Goal: Task Accomplishment & Management: Use online tool/utility

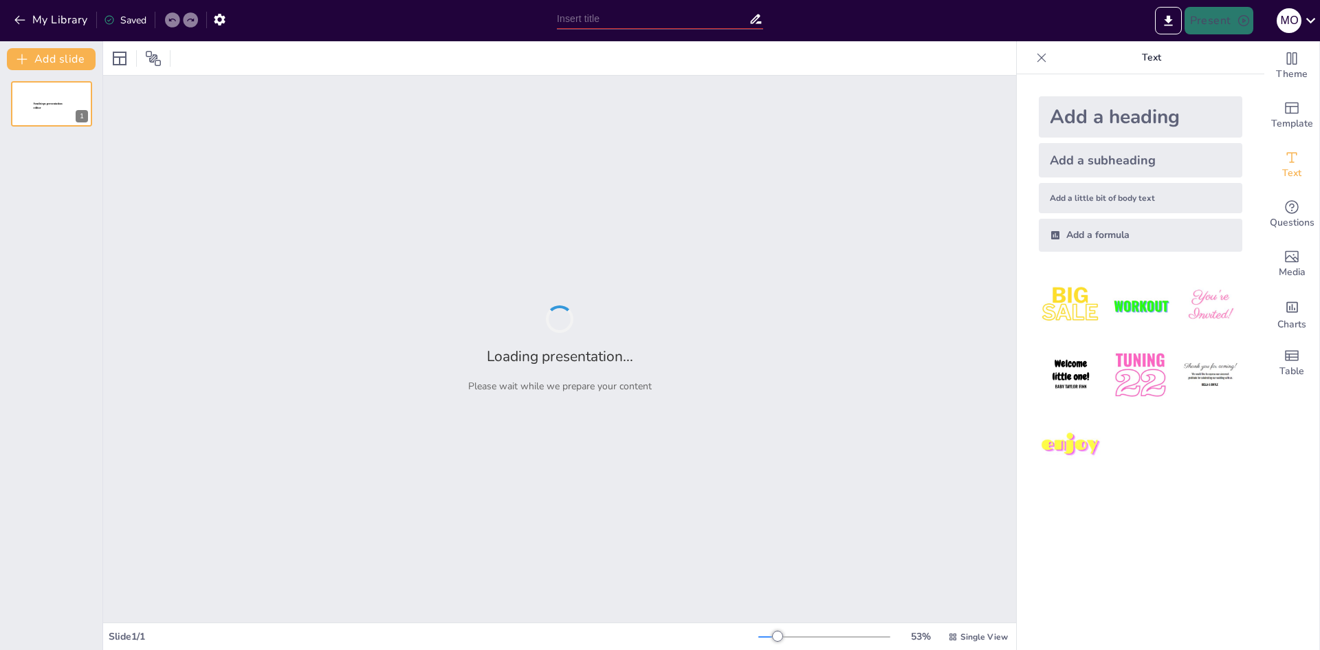
type input "Negocios Verdes: Definición y Principios Fundamentales"
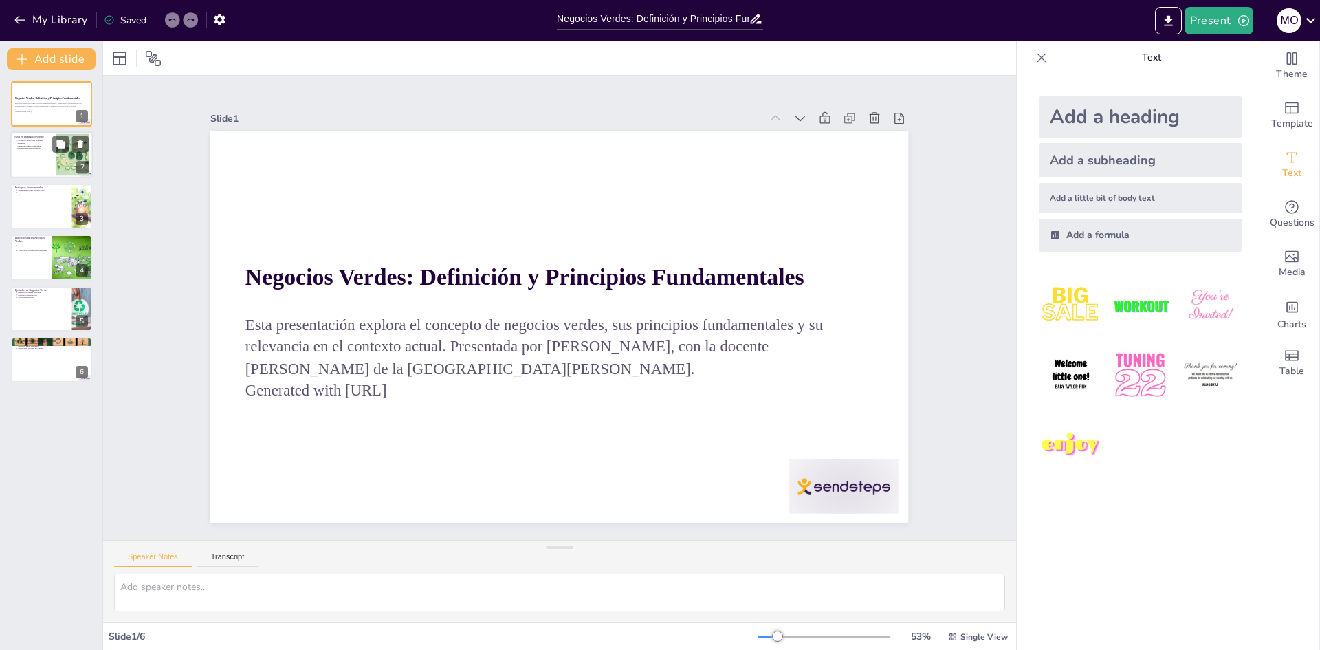
click at [40, 169] on div at bounding box center [51, 155] width 82 height 47
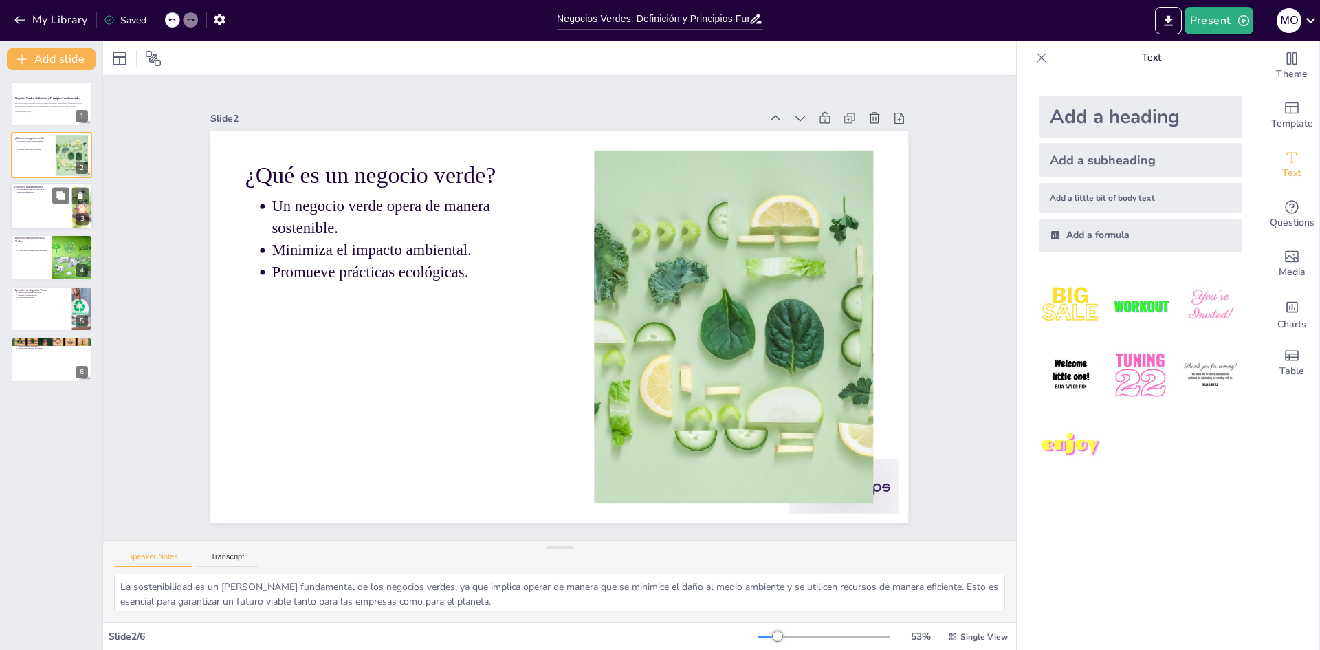
click at [46, 208] on div at bounding box center [51, 206] width 82 height 47
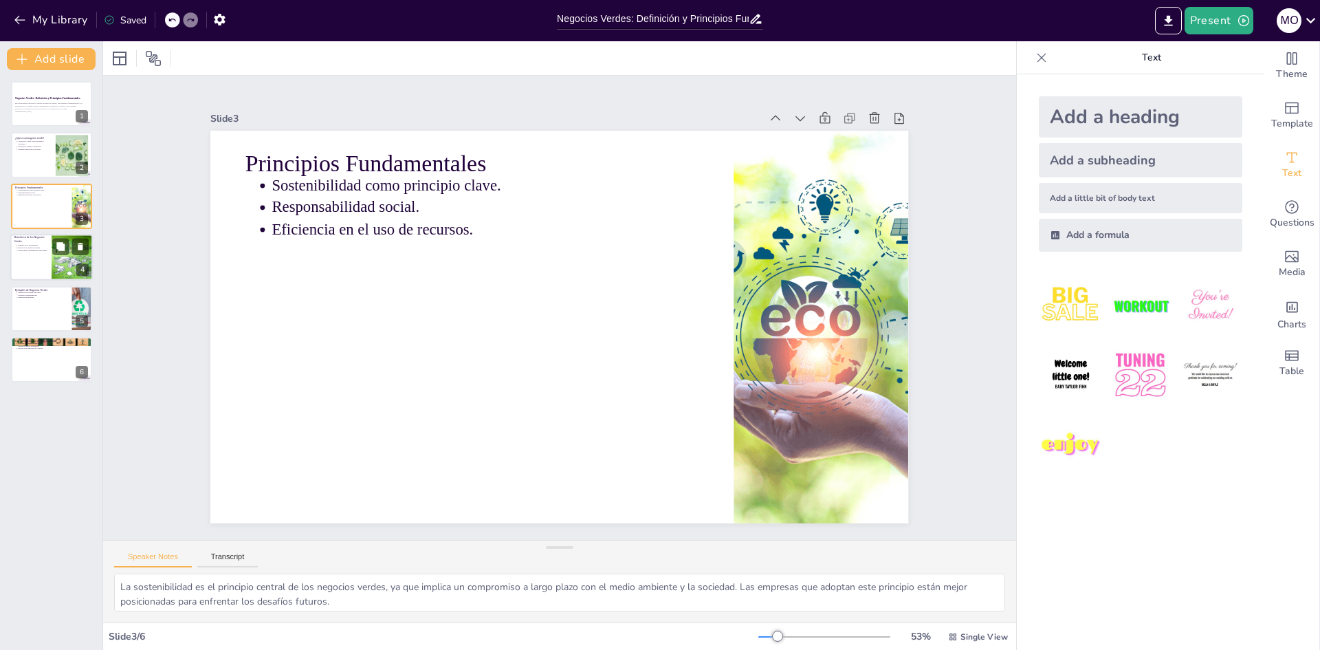
click at [38, 260] on div at bounding box center [51, 257] width 82 height 47
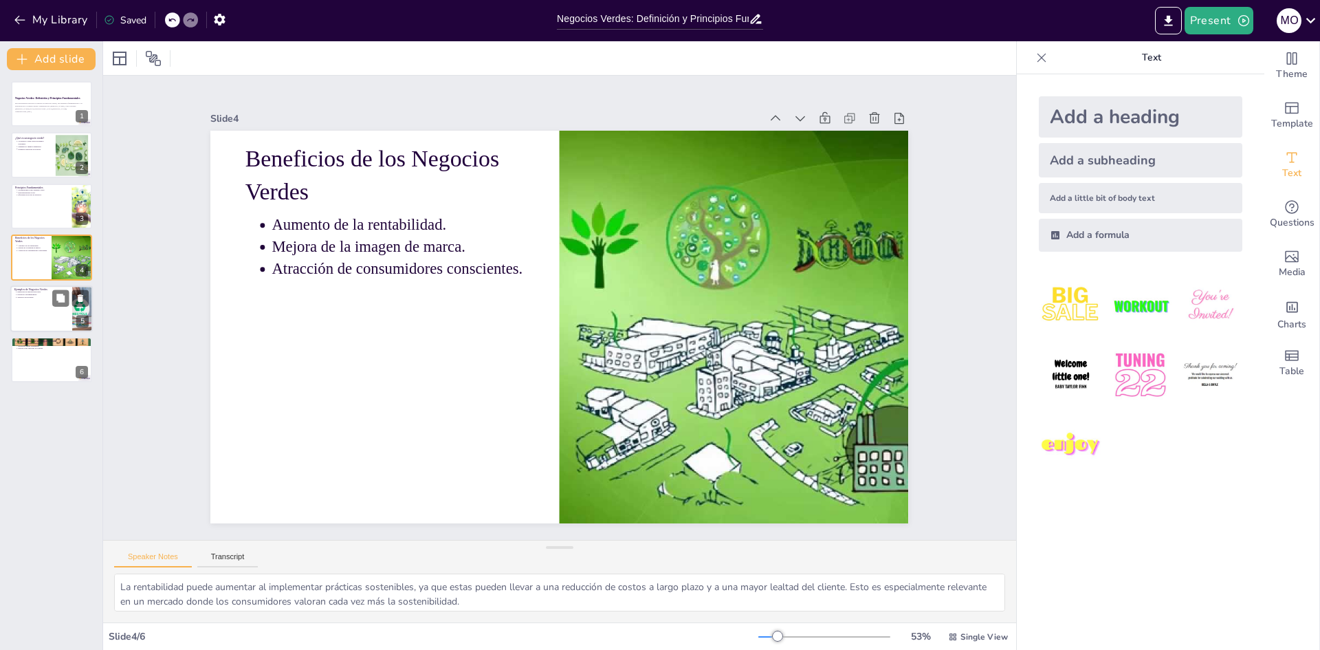
click at [36, 298] on p "Servicios de reciclaje." at bounding box center [42, 297] width 51 height 3
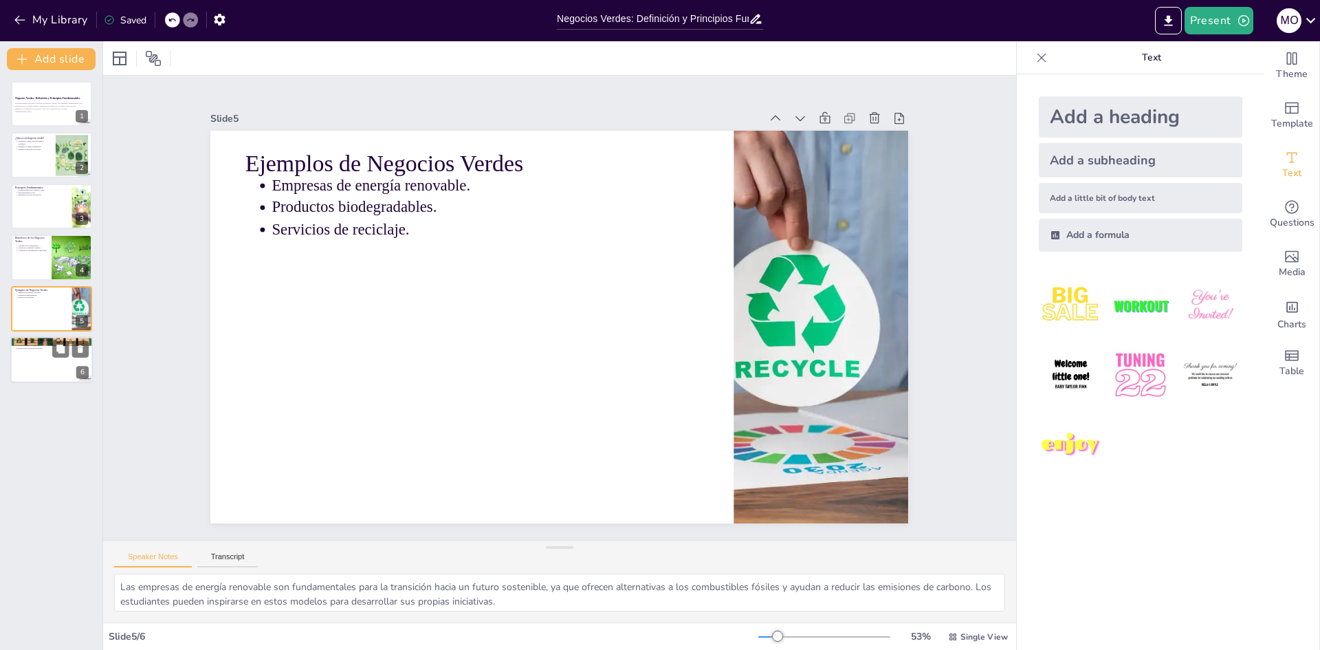
click at [25, 346] on p "Educar sobre prácticas ecológicas." at bounding box center [52, 347] width 71 height 3
type textarea "La auditoría ambiental es un primer paso crucial para identificar áreas de mejo…"
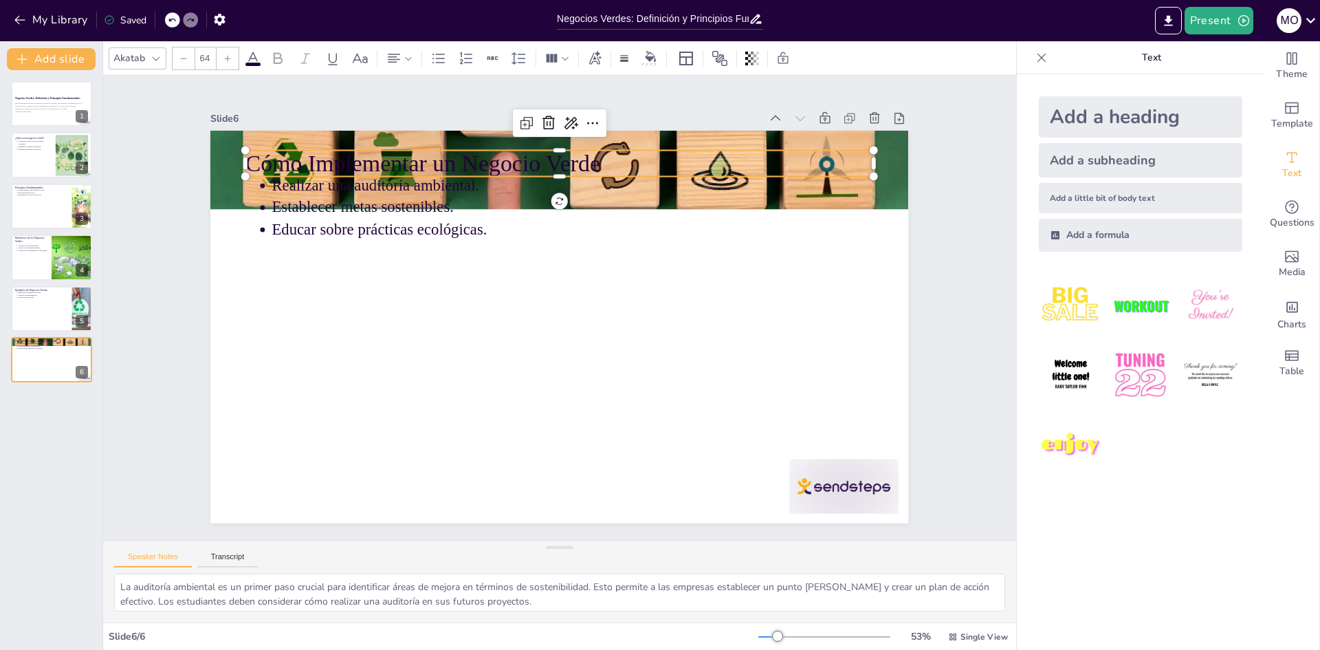
click at [380, 159] on p "Cómo Implementar un Negocio Verde" at bounding box center [644, 190] width 528 height 395
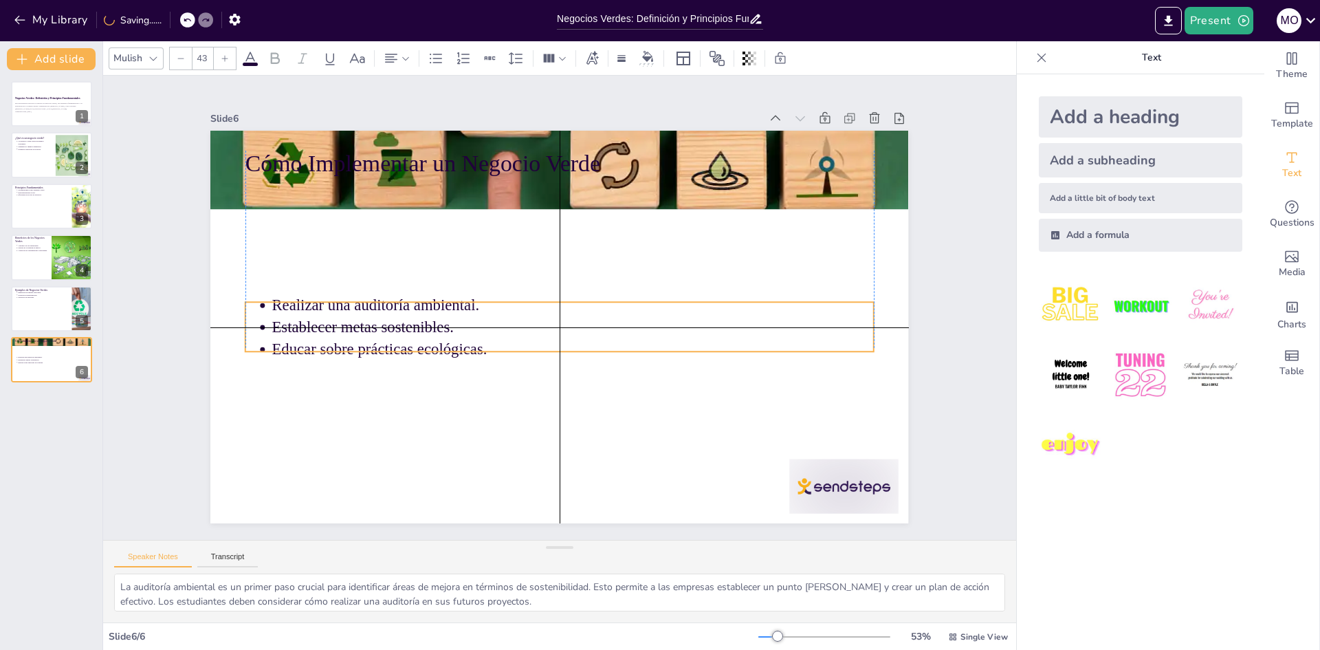
drag, startPoint x: 333, startPoint y: 197, endPoint x: 329, endPoint y: 316, distance: 119.0
click at [329, 316] on p "Establecer metas sostenibles." at bounding box center [572, 326] width 601 height 23
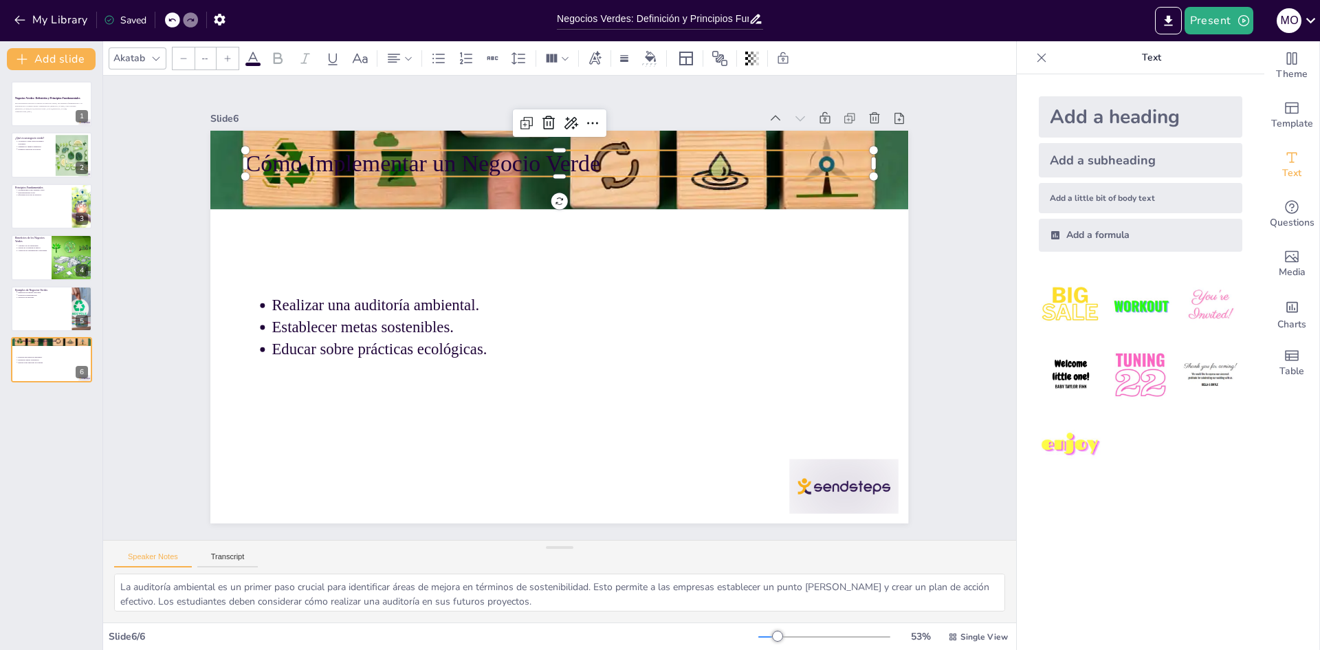
type input "64"
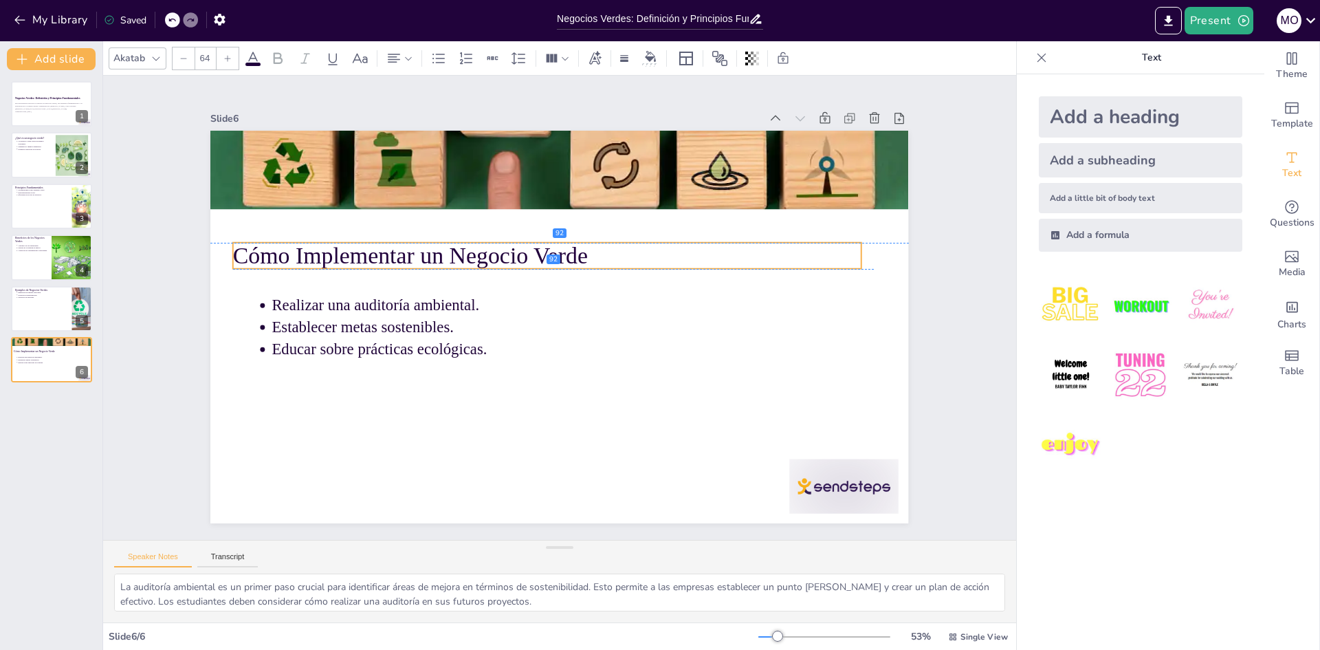
drag, startPoint x: 349, startPoint y: 158, endPoint x: 337, endPoint y: 248, distance: 90.9
click at [368, 248] on p "Cómo Implementar un Negocio Verde" at bounding box center [590, 263] width 445 height 488
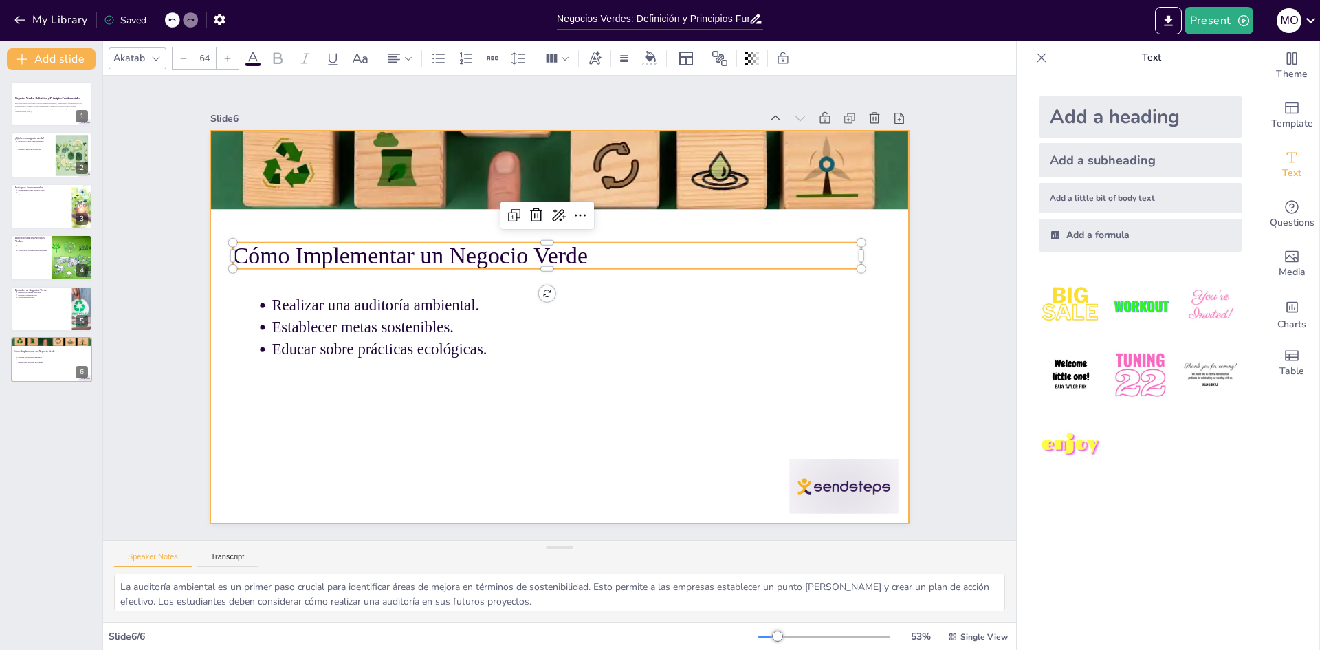
click at [397, 386] on div at bounding box center [562, 288] width 735 height 463
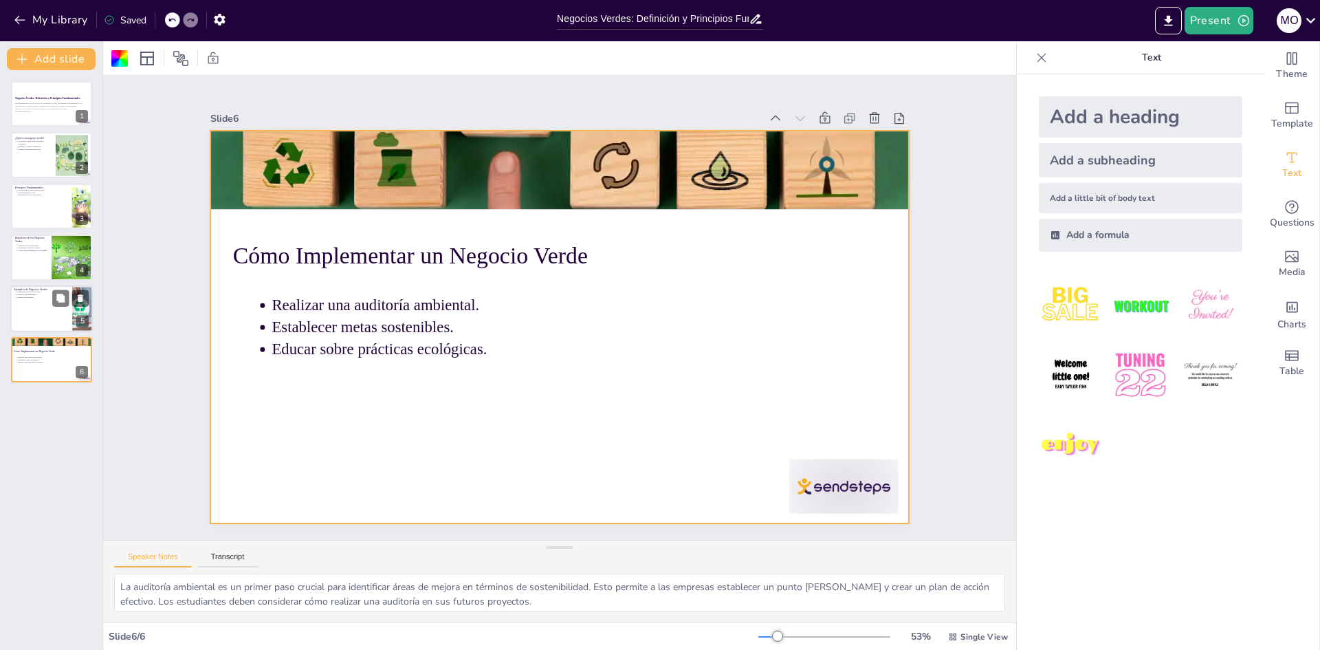
click at [56, 317] on div at bounding box center [51, 308] width 82 height 47
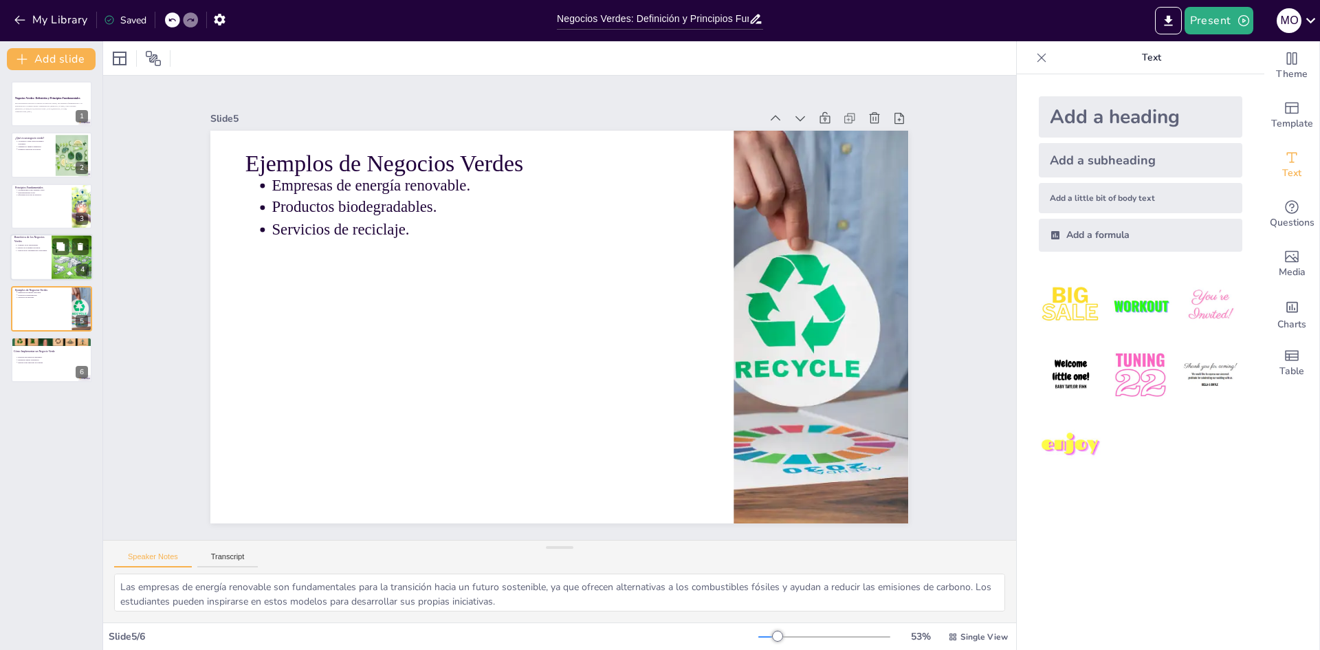
click at [45, 241] on p "Beneficios de los Negocios Verdes" at bounding box center [30, 240] width 33 height 8
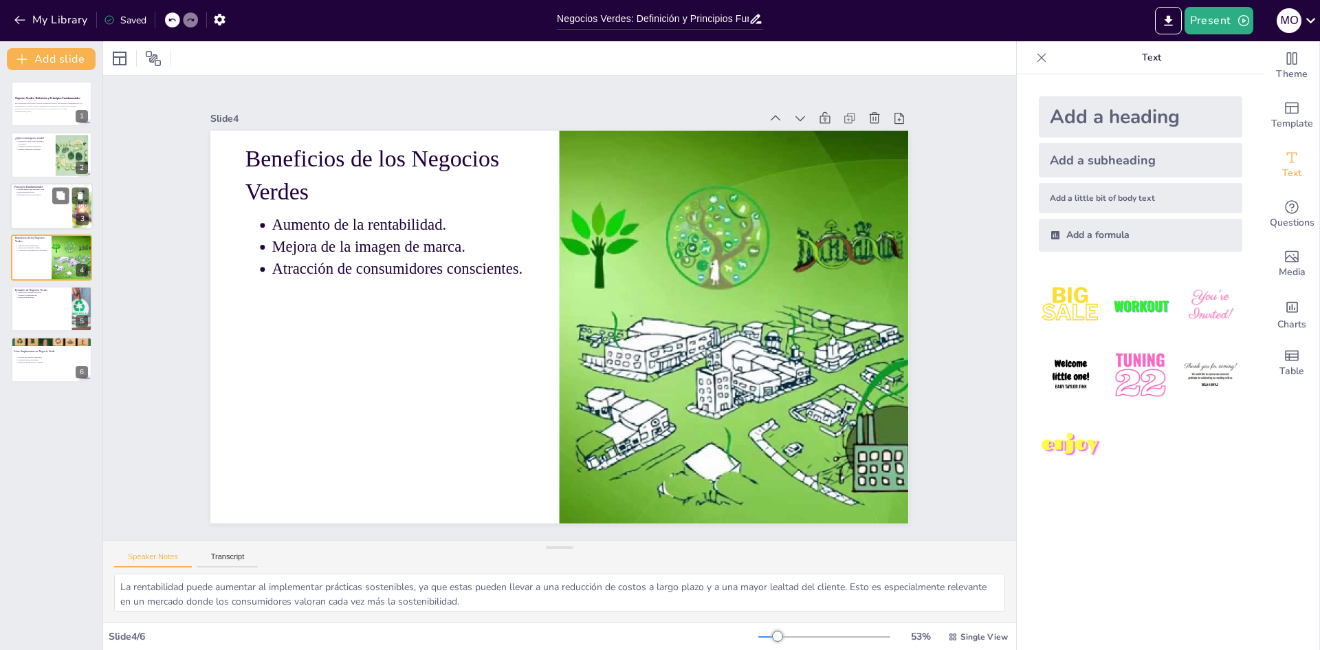
click at [30, 204] on div at bounding box center [51, 206] width 82 height 47
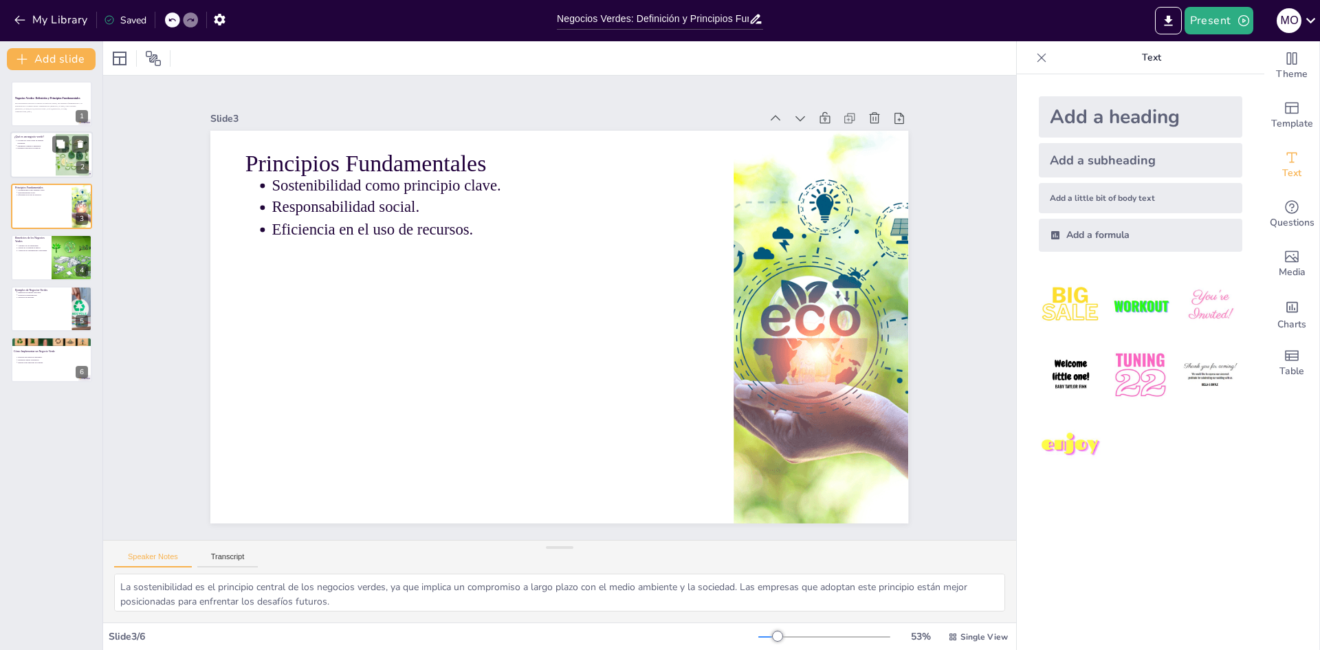
click at [29, 167] on div at bounding box center [51, 155] width 82 height 47
type textarea "La sostenibilidad es un [PERSON_NAME] fundamental de los negocios verdes, ya qu…"
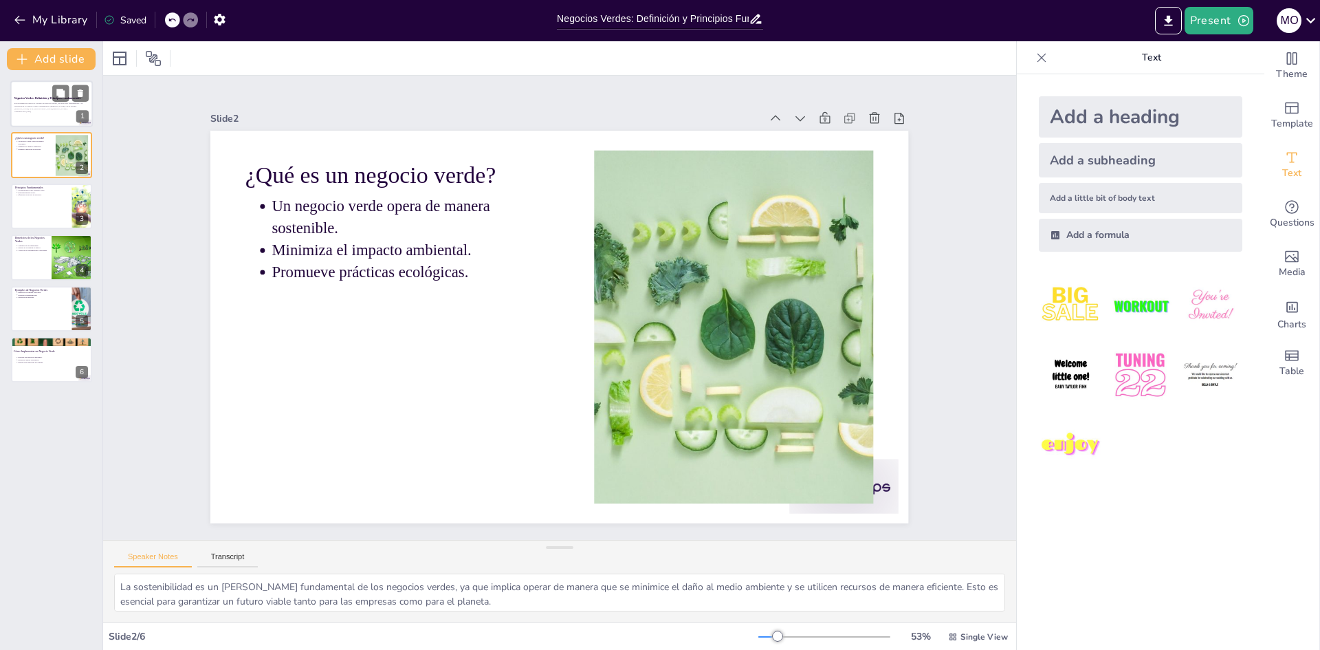
click at [36, 118] on div at bounding box center [51, 103] width 82 height 47
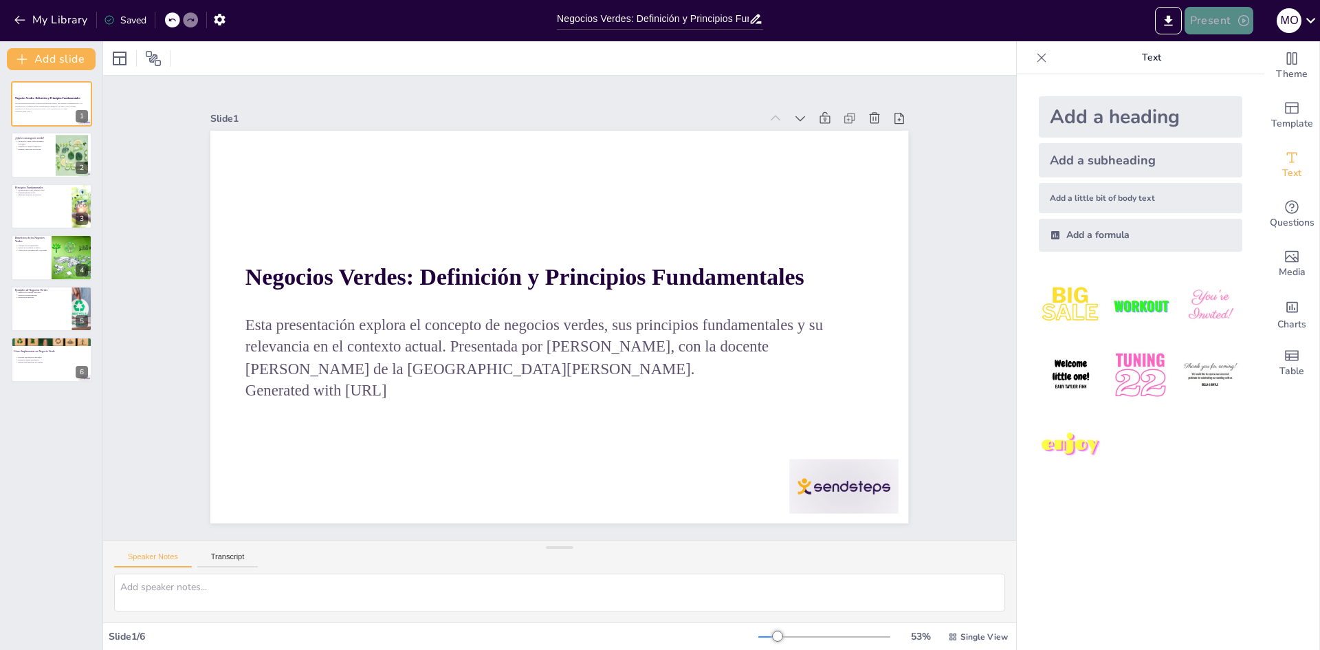
click at [1215, 30] on button "Present" at bounding box center [1218, 20] width 69 height 27
click at [1251, 76] on li "Play presentation" at bounding box center [1240, 85] width 109 height 22
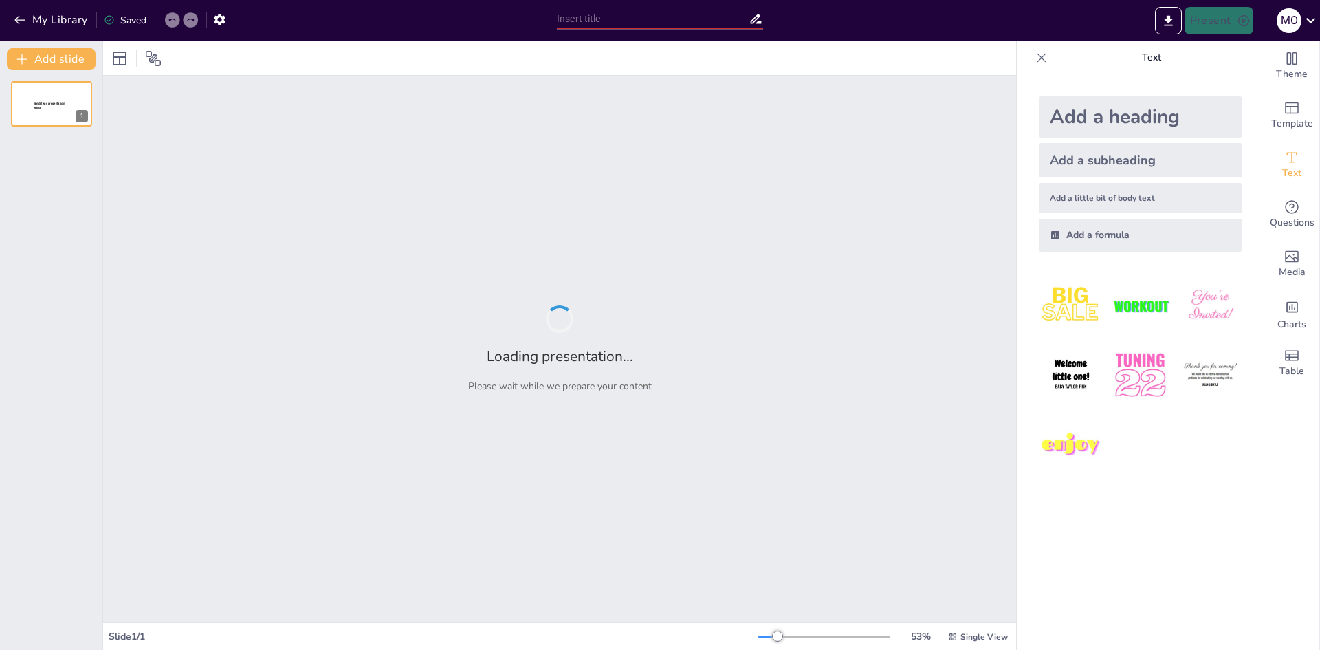
type input "Negocios Verdes: Definición y Principios Fundamentales"
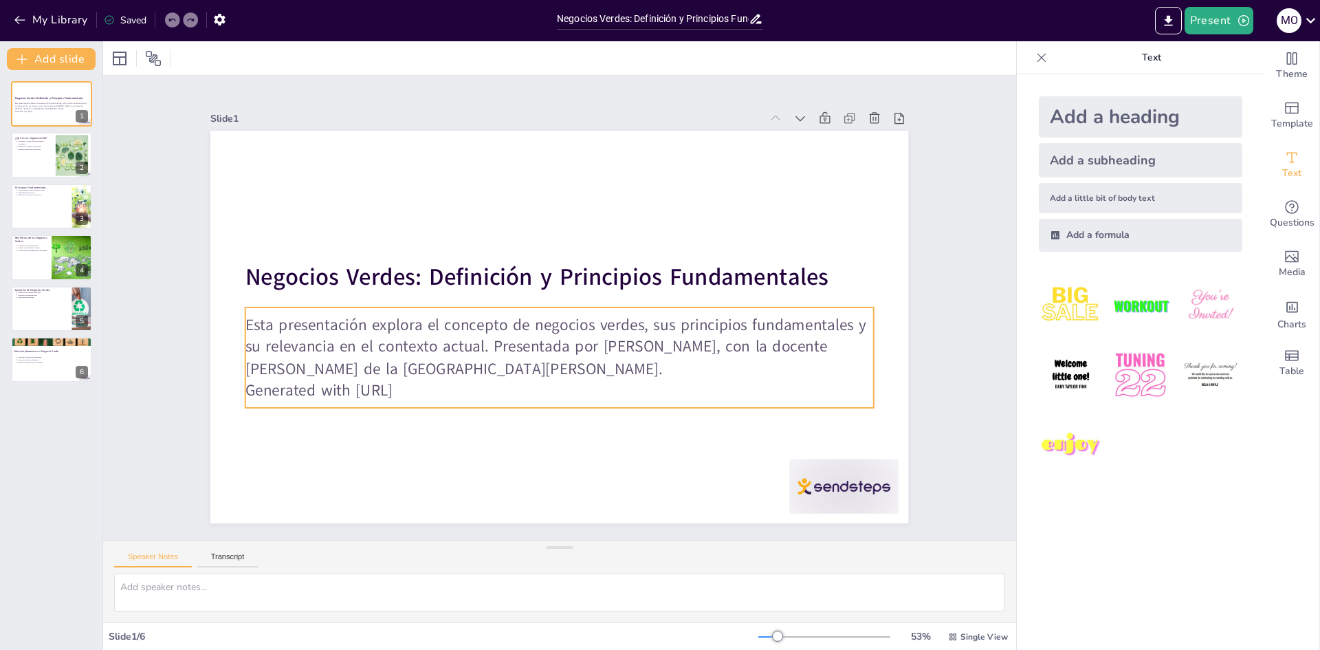
click at [480, 367] on p "Esta presentación explora el concepto de negocios verdes, sus principios fundam…" at bounding box center [525, 288] width 370 height 577
click at [480, 367] on p "Esta presentación explora el concepto de negocios verdes, sus principios fundam…" at bounding box center [528, 330] width 423 height 546
click at [480, 367] on p "Esta presentación explora el concepto de negocios verdes, sus principios fundam…" at bounding box center [530, 281] width 469 height 511
click at [500, 367] on p "Esta presentación explora el concepto de negocios verdes, sus principios fundam…" at bounding box center [597, 316] width 195 height 628
click at [757, 344] on p "Esta presentación explora el concepto de negocios verdes, sus principios fundam…" at bounding box center [575, 271] width 601 height 315
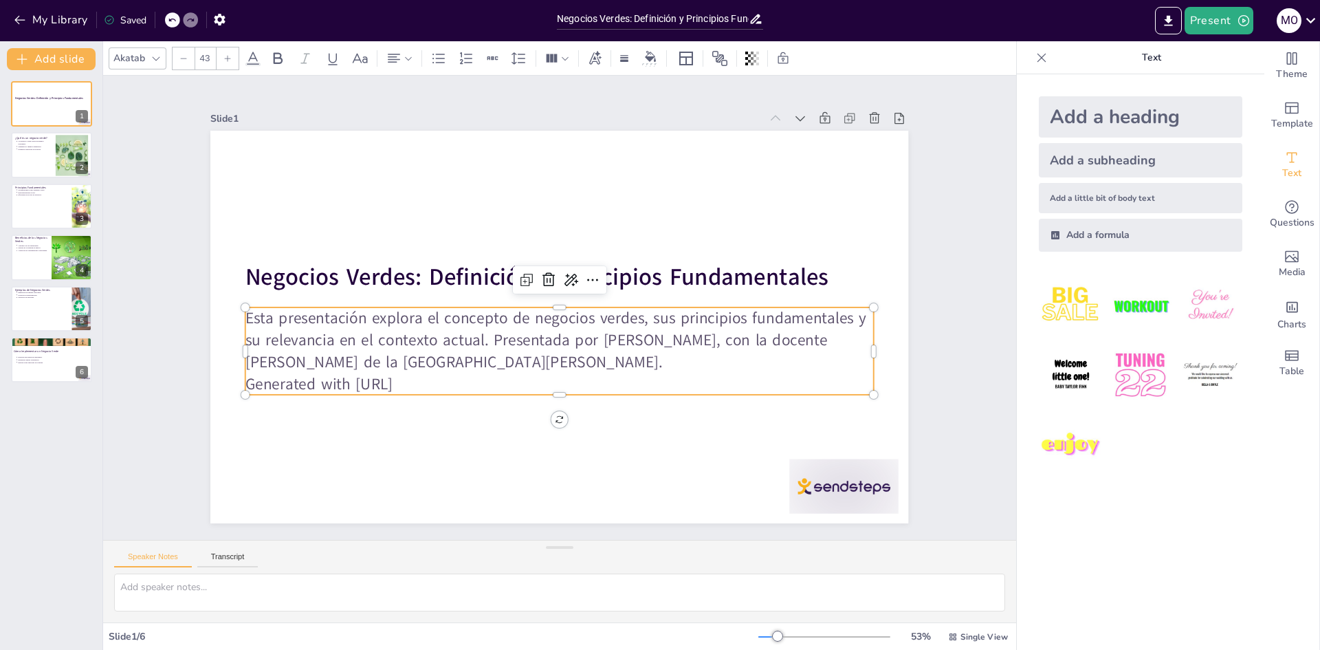
click at [779, 340] on p "Esta presentación explora el concepto de negocios verdes, sus principios fundam…" at bounding box center [563, 275] width 632 height 131
click at [584, 340] on p "Esta presentación explora el concepto de negocios verdes, sus principios fundam…" at bounding box center [591, 311] width 131 height 632
click at [584, 340] on p "Esta presentación explora el concepto de negocios verdes, sus principios fundam…" at bounding box center [530, 294] width 315 height 601
click at [587, 308] on p "Esta presentación explora el concepto de negocios verdes, sus principios fundam…" at bounding box center [559, 275] width 628 height 66
click at [481, 340] on p "Esta presentación explora el concepto de negocios verdes, sus principios fundam…" at bounding box center [546, 277] width 600 height 315
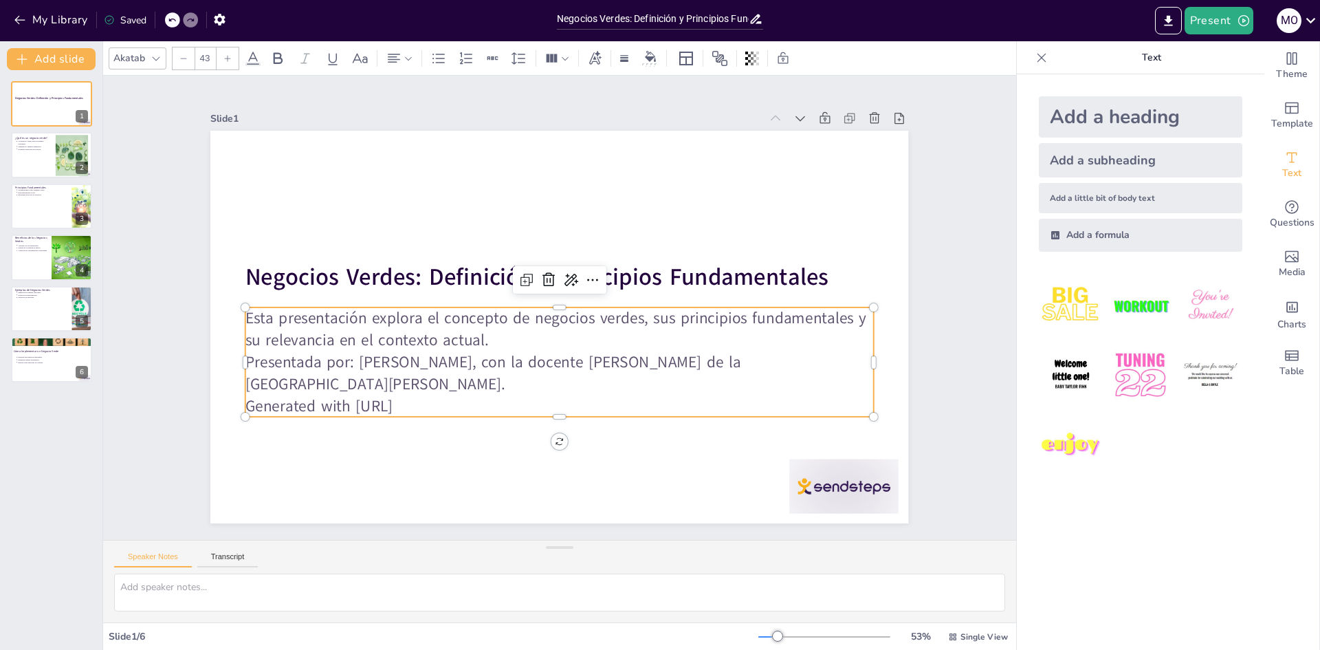
click at [540, 362] on p "Presentada por: María Oclivia Alzate Castillo, con la docente Sierra Gómez Rubi…" at bounding box center [597, 360] width 533 height 405
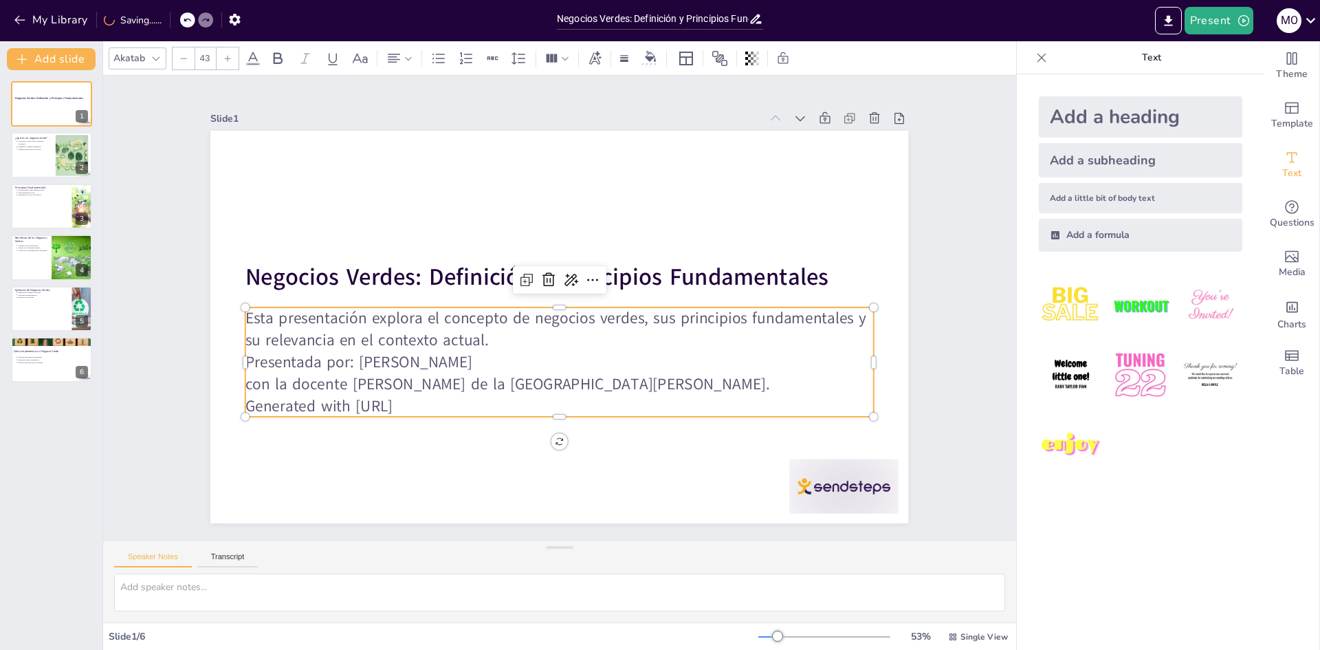
click at [524, 382] on p "con la docente Sierra Gómez Rubiela de la Universidad San José." at bounding box center [631, 331] width 214 height 604
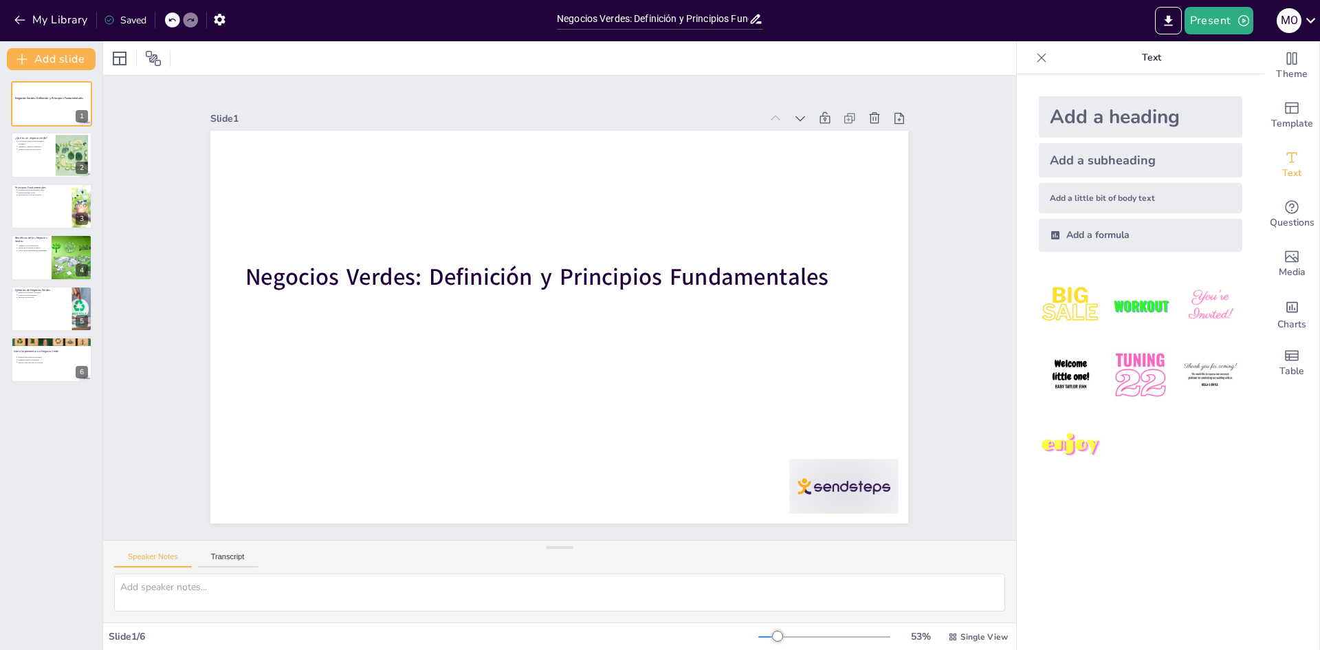
click at [176, 23] on icon at bounding box center [172, 20] width 8 height 8
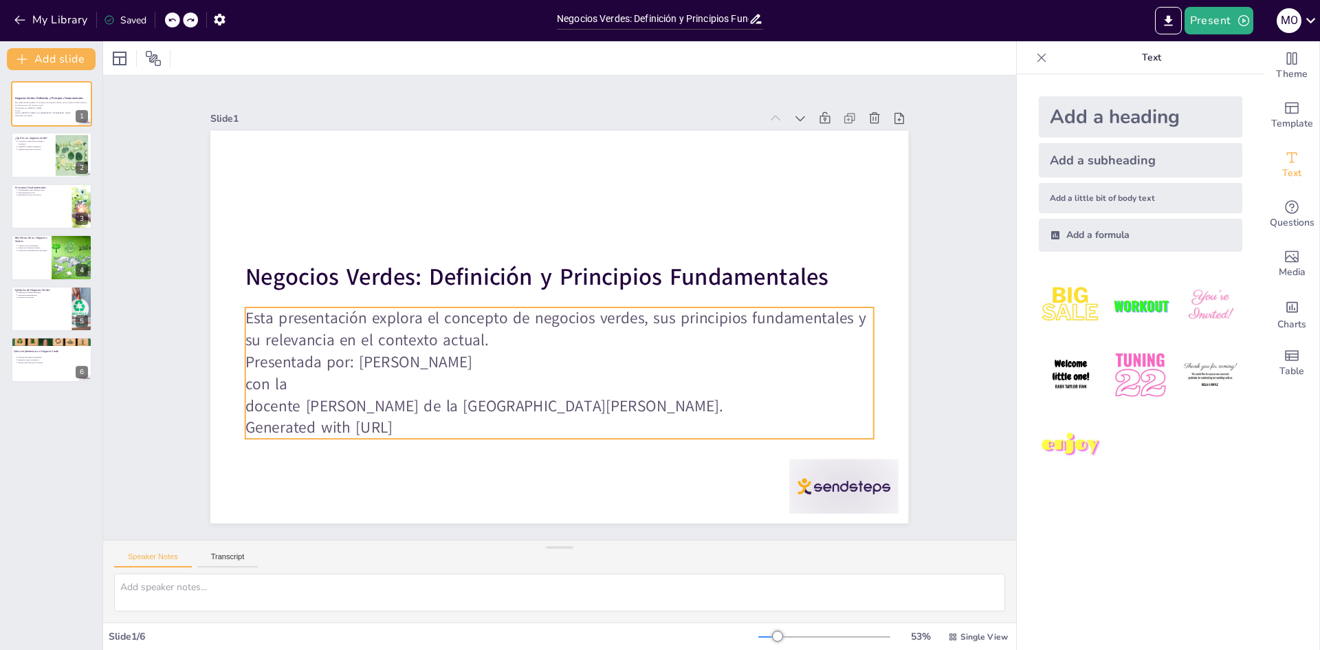
click at [428, 381] on p "con la" at bounding box center [621, 262] width 387 height 521
click at [418, 397] on p "docente Sierra Gómez Rubiela de la Universidad San José." at bounding box center [461, 297] width 87 height 627
click at [262, 221] on p "docente Sierra Gómez Rubiela de la Universidad San José." at bounding box center [559, 209] width 628 height 24
click at [398, 385] on p "con la" at bounding box center [616, 256] width 436 height 481
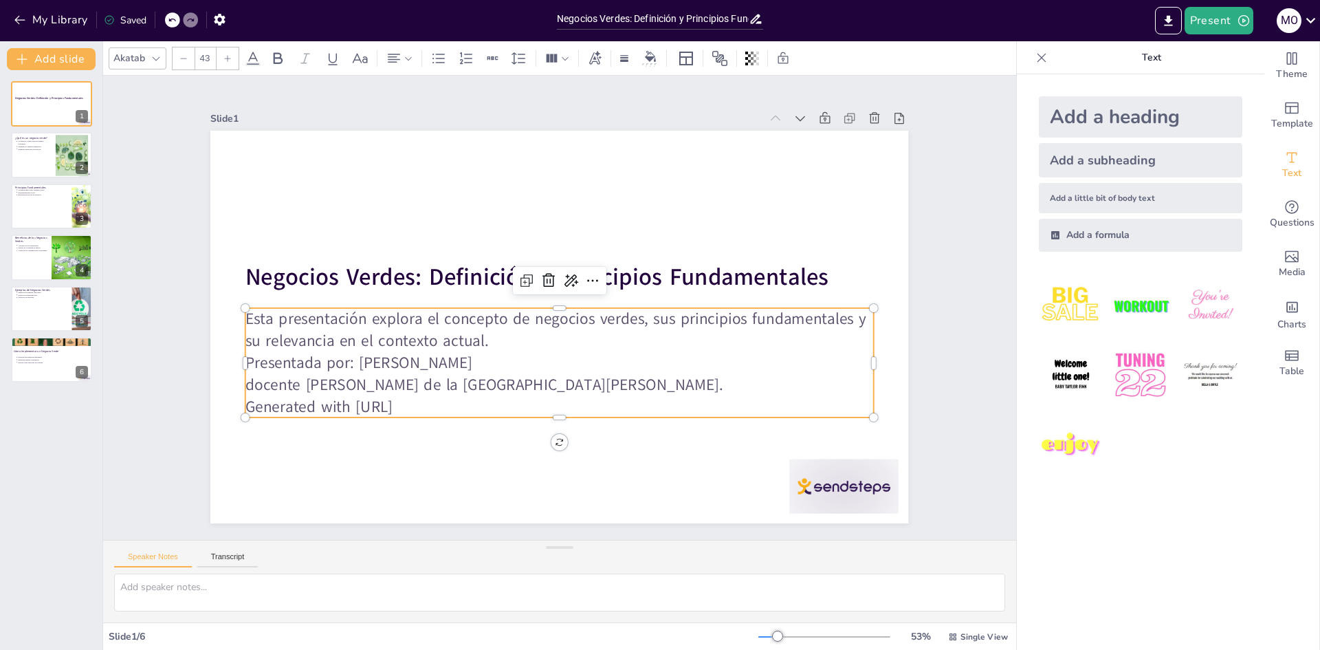
click at [344, 384] on p "docente Sierra Gómez Rubiela de la Universidad San José." at bounding box center [604, 370] width 521 height 387
click at [430, 403] on p "Generated with [URL]" at bounding box center [466, 337] width 216 height 603
click at [482, 376] on p "docente: Sierra Gómez Rubiela de la Universidad San José." at bounding box center [528, 238] width 582 height 276
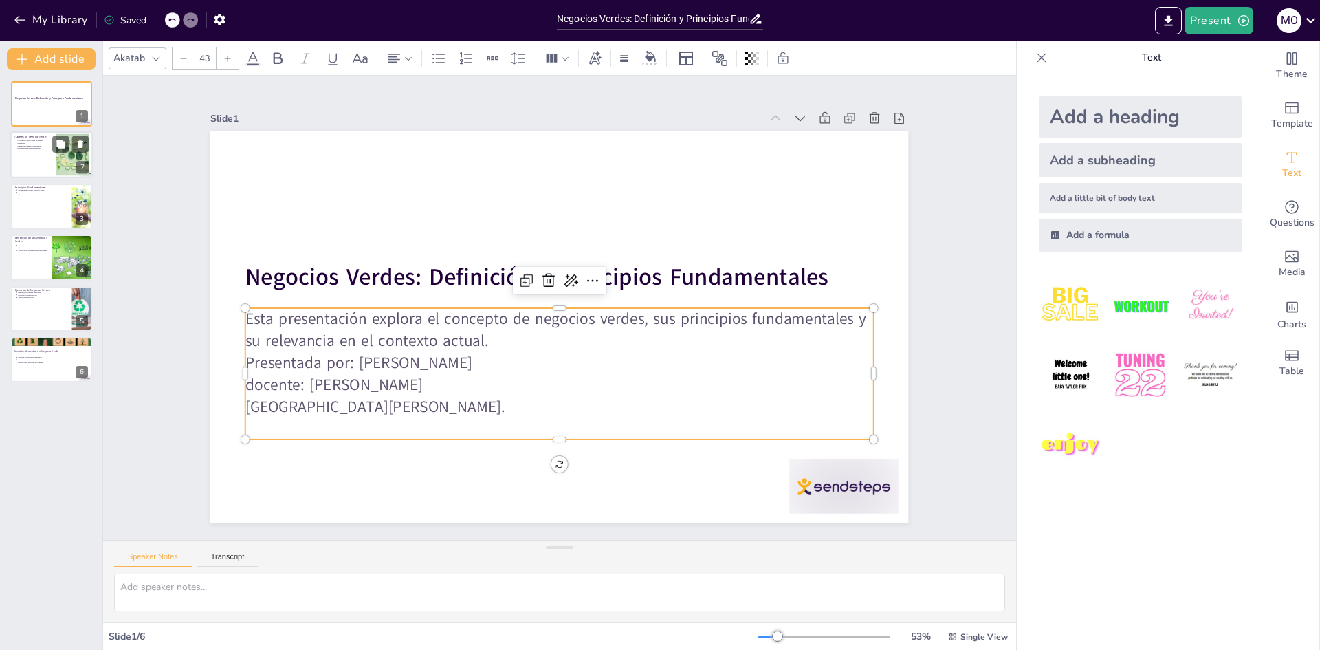
click at [27, 157] on div at bounding box center [51, 155] width 82 height 47
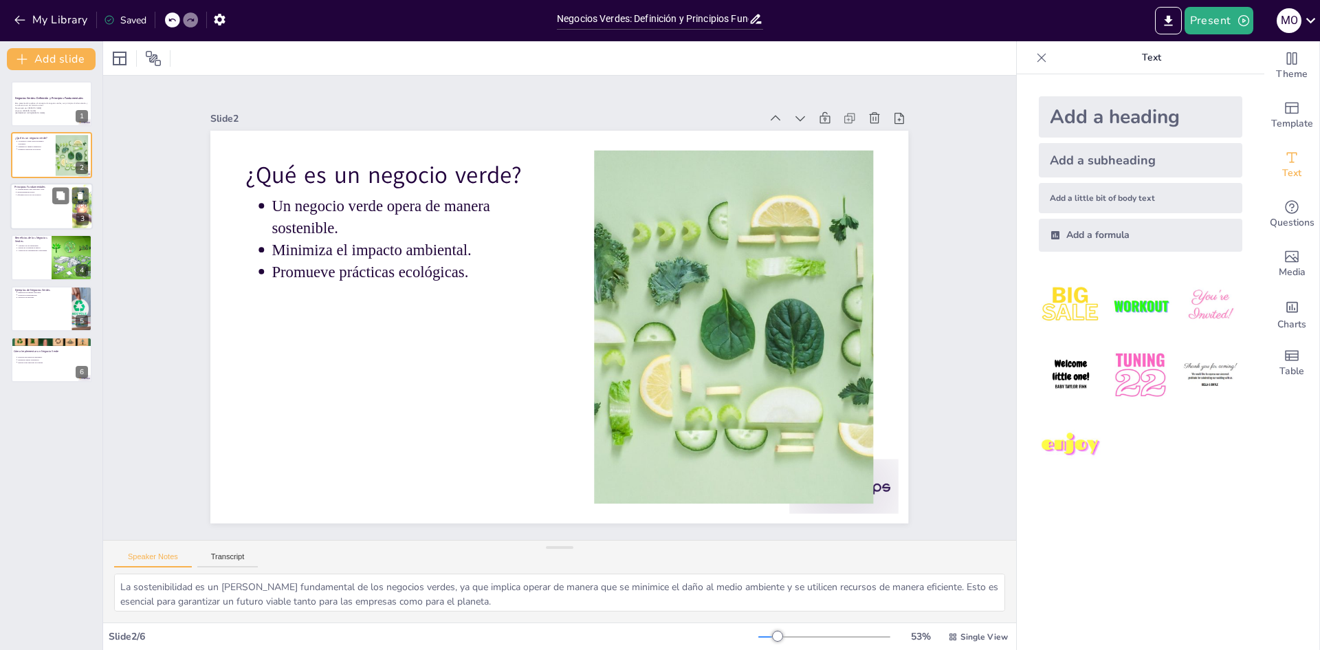
click at [38, 224] on div at bounding box center [51, 206] width 82 height 47
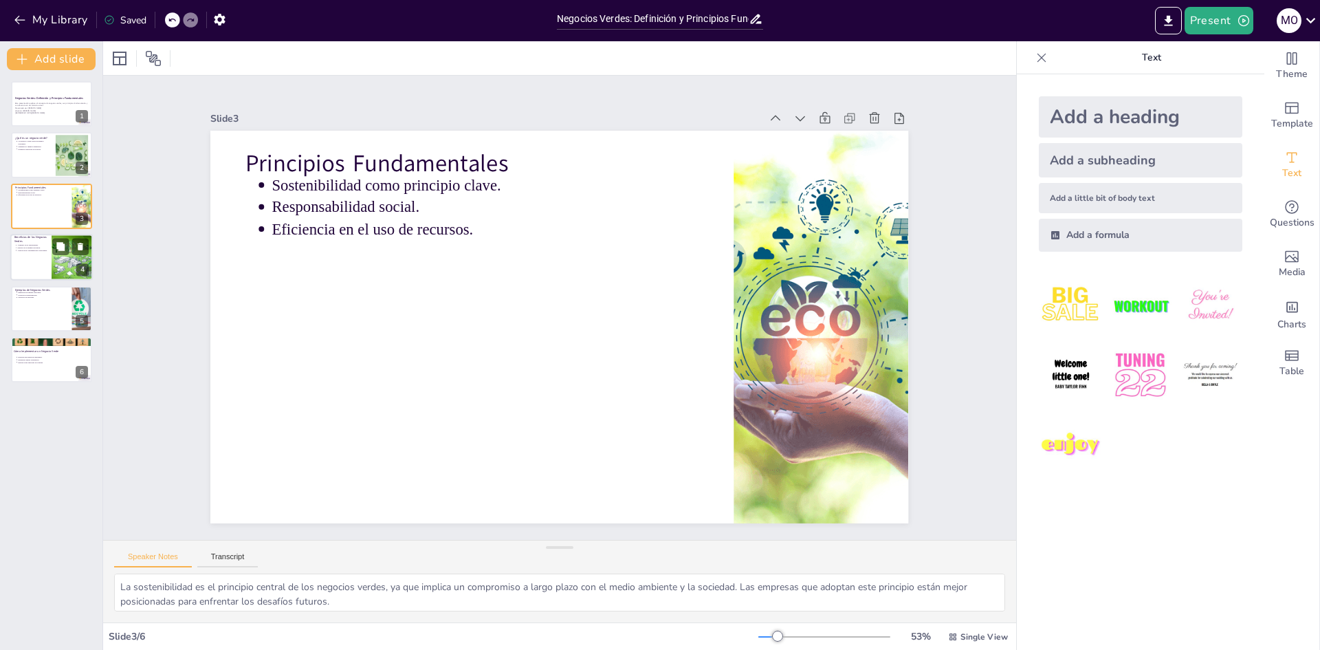
click at [43, 248] on p "Mejora de la imagen de marca." at bounding box center [32, 248] width 30 height 3
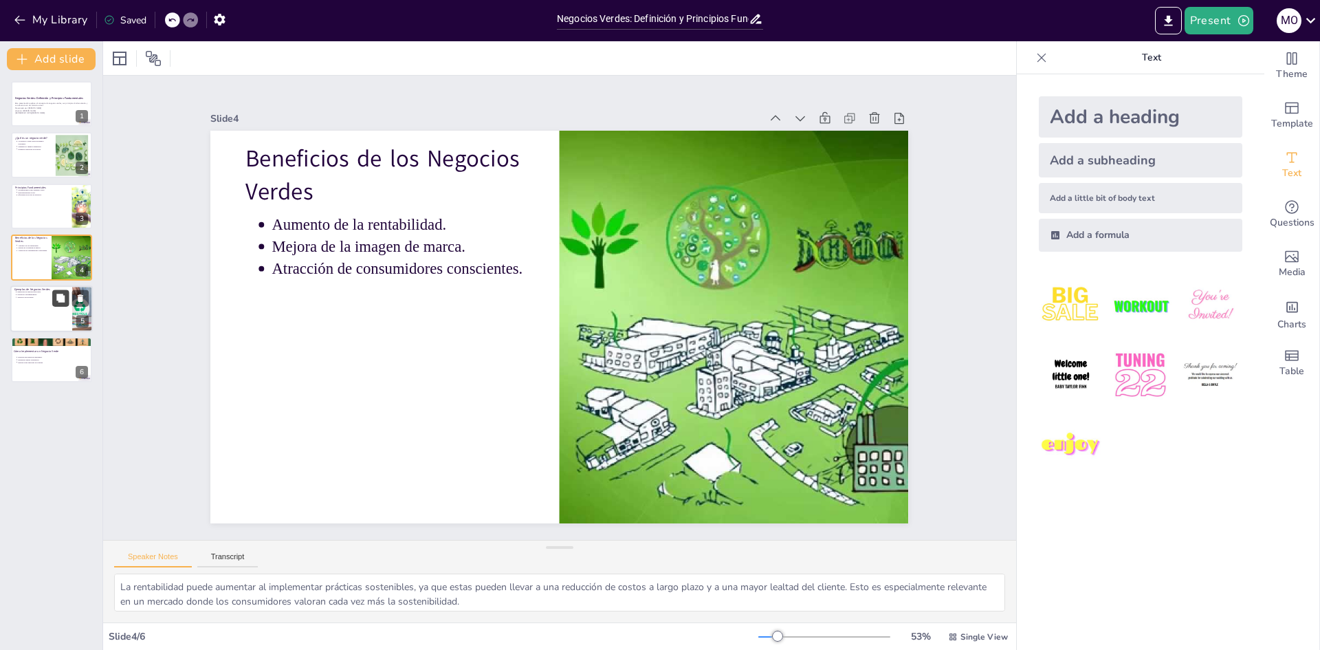
click at [60, 299] on icon at bounding box center [60, 297] width 8 height 8
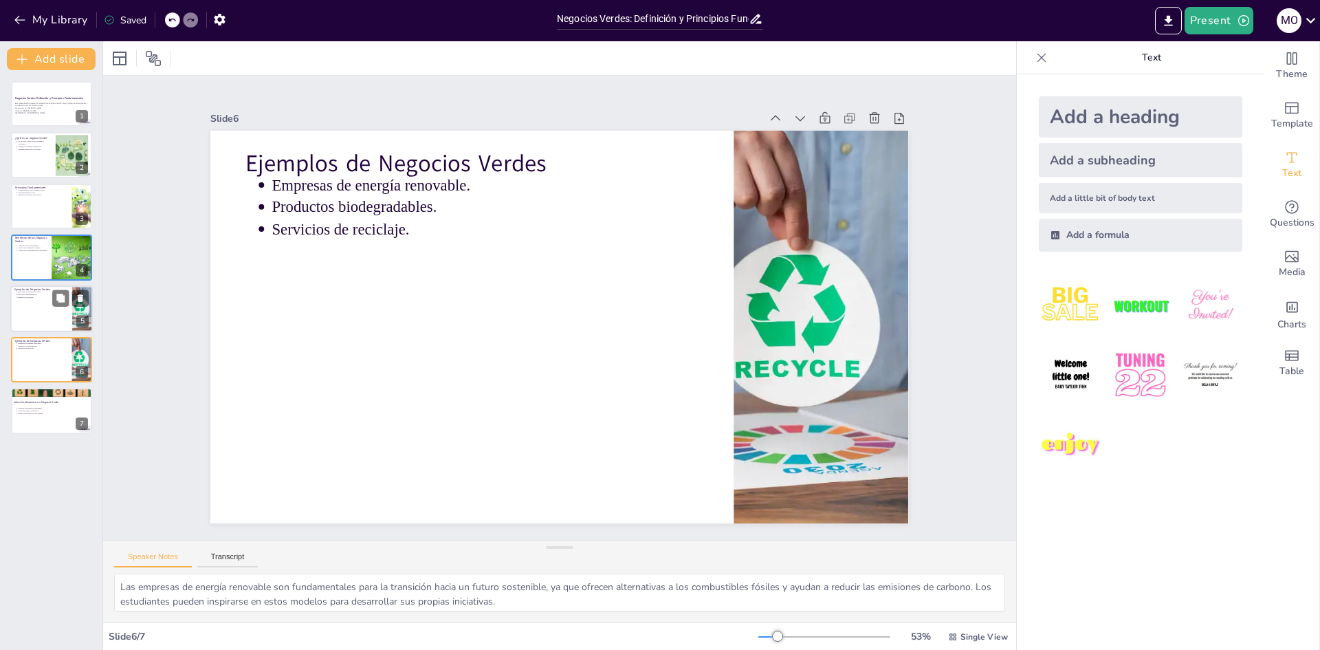
click at [51, 303] on div at bounding box center [51, 308] width 82 height 47
click at [25, 317] on div at bounding box center [51, 308] width 82 height 47
click at [34, 355] on div at bounding box center [51, 359] width 82 height 47
click at [18, 313] on div at bounding box center [51, 308] width 82 height 47
click at [19, 336] on div "Ejemplos de Negocios Verdes Empresas de energía renovable. Productos biodegrada…" at bounding box center [51, 359] width 82 height 47
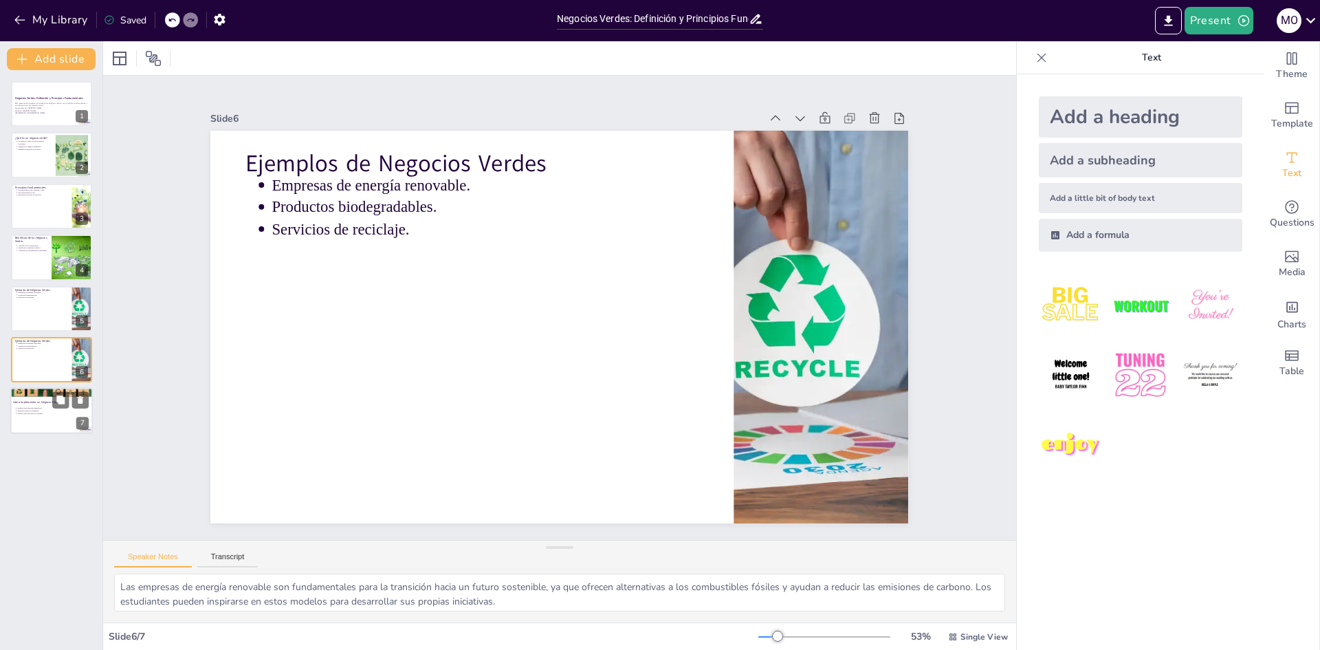
click at [27, 408] on p "Realizar una auditoría ambiental." at bounding box center [52, 408] width 71 height 3
type textarea "La auditoría ambiental es un primer paso crucial para identificar áreas de mejo…"
